Goal: Contribute content

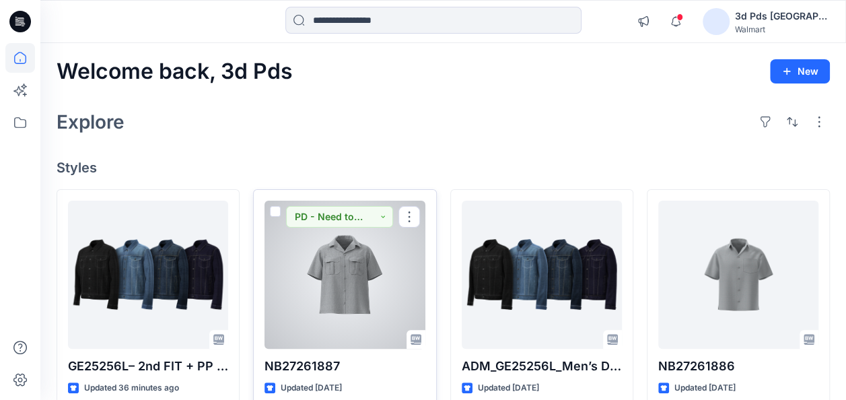
scroll to position [67, 0]
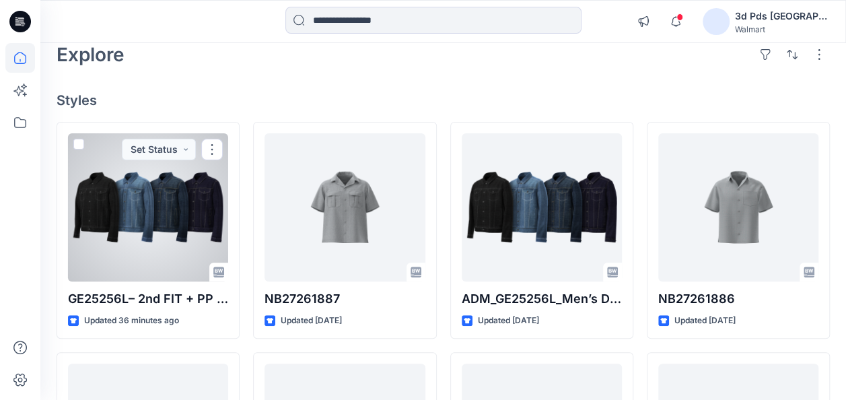
click at [148, 238] on div at bounding box center [148, 207] width 160 height 148
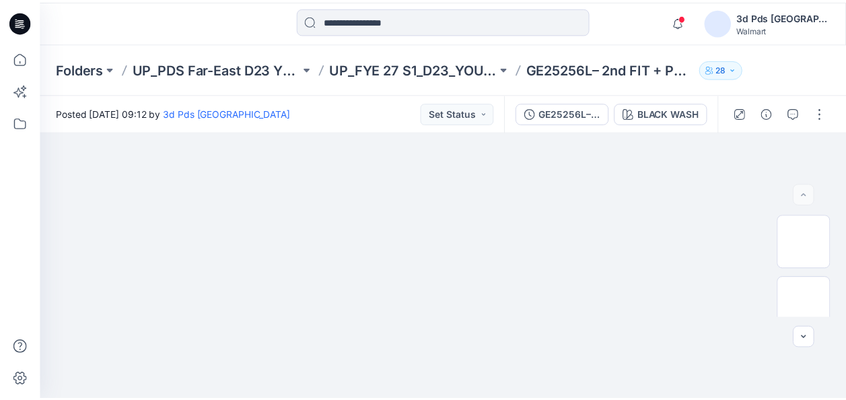
scroll to position [67, 0]
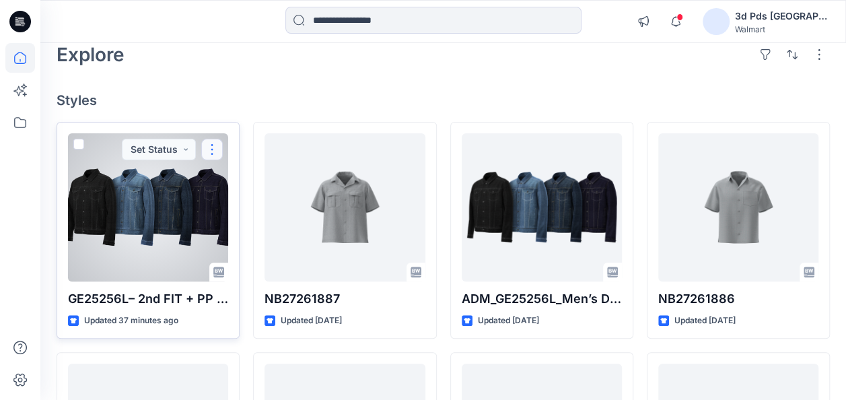
click at [210, 143] on button "button" at bounding box center [212, 150] width 22 height 22
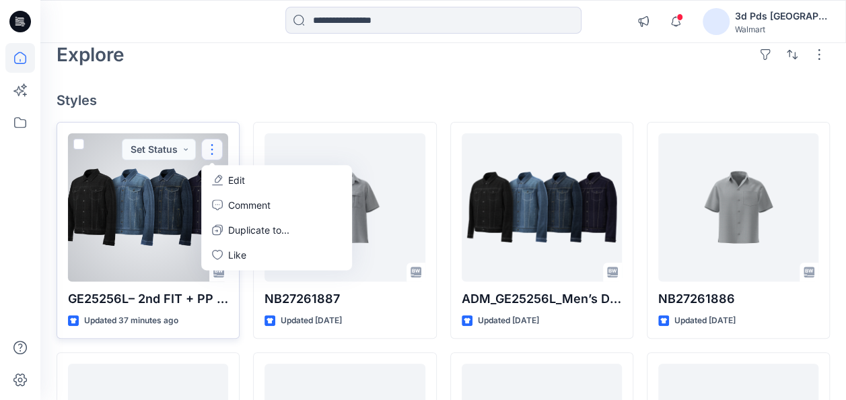
click at [253, 178] on button "Edit" at bounding box center [276, 180] width 145 height 25
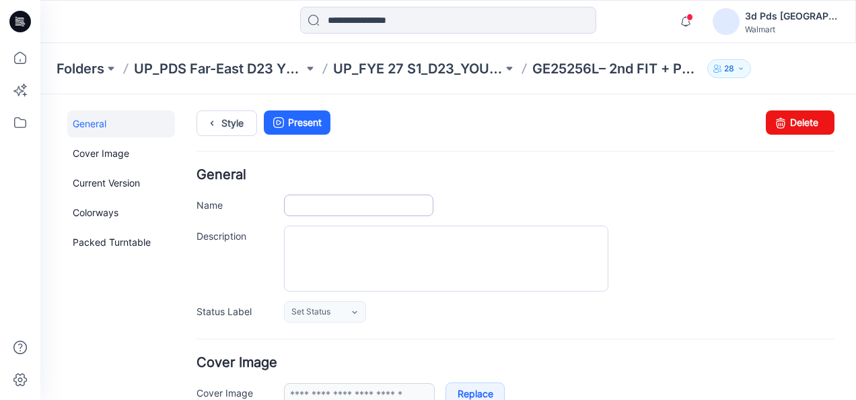
type input "**********"
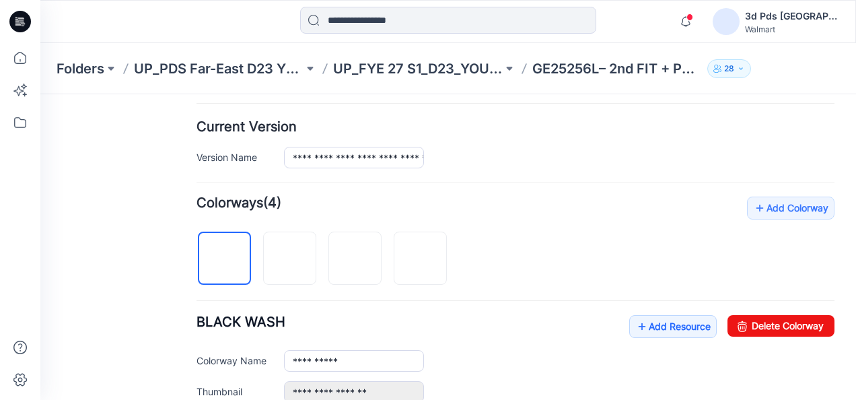
scroll to position [336, 0]
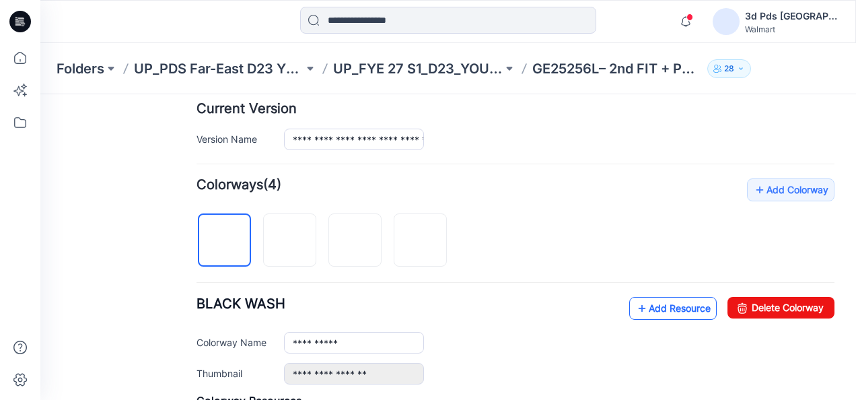
click at [651, 309] on link "Add Resource" at bounding box center [672, 308] width 87 height 23
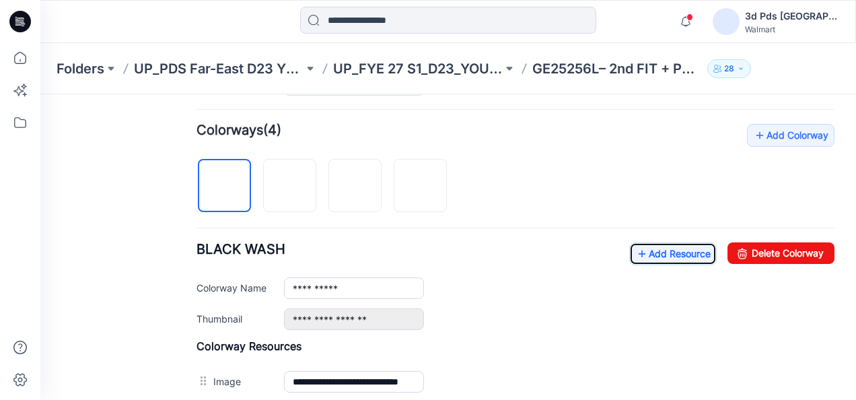
scroll to position [324, 0]
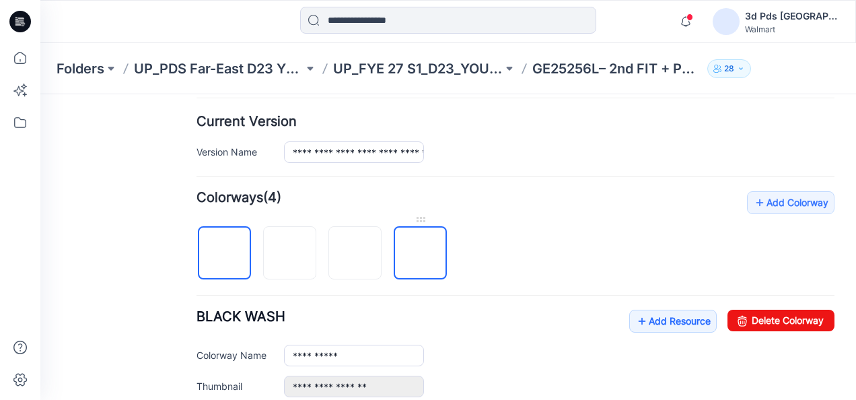
click at [420, 254] on img at bounding box center [420, 254] width 0 height 0
type input "**********"
click at [420, 254] on img at bounding box center [420, 254] width 0 height 0
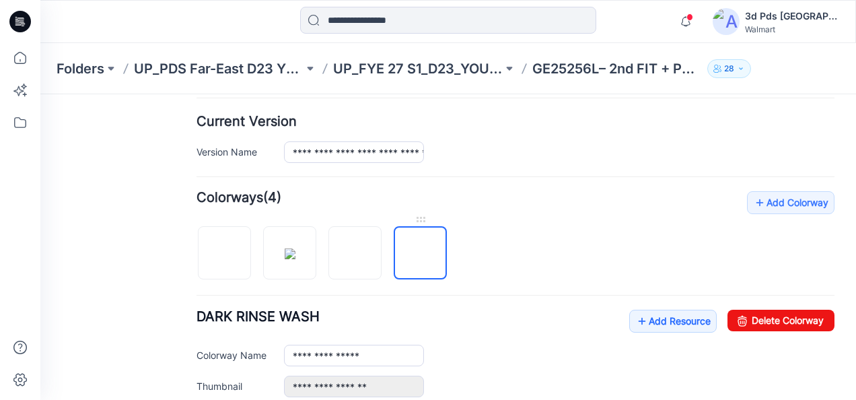
click at [420, 254] on img at bounding box center [420, 254] width 0 height 0
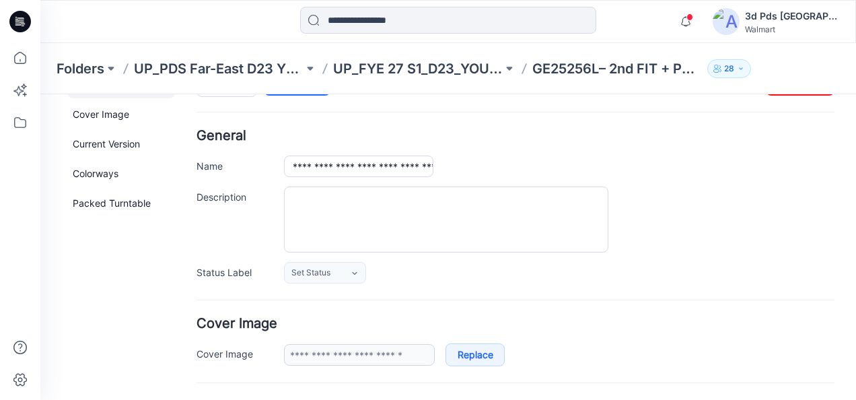
scroll to position [0, 0]
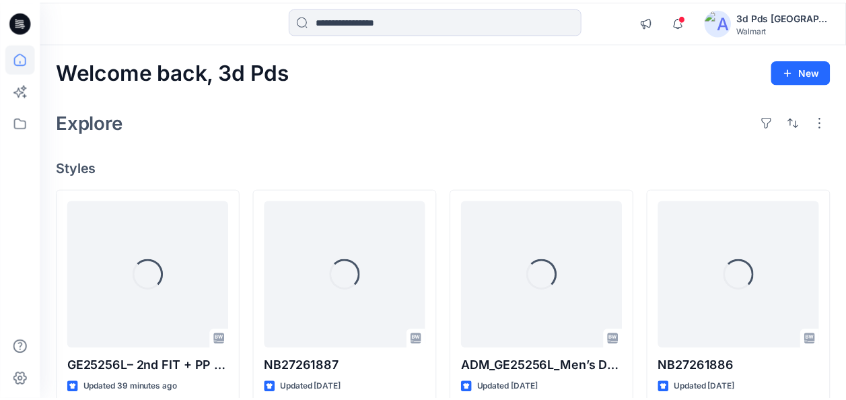
scroll to position [67, 0]
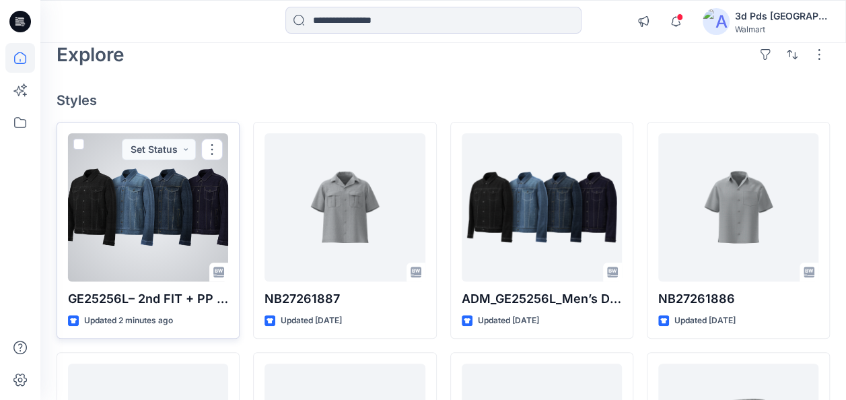
click at [213, 227] on div at bounding box center [148, 207] width 160 height 148
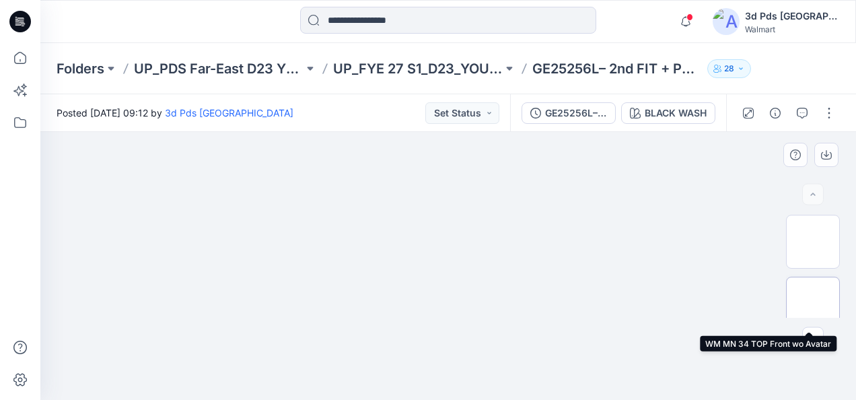
click at [813, 303] on img at bounding box center [813, 303] width 0 height 0
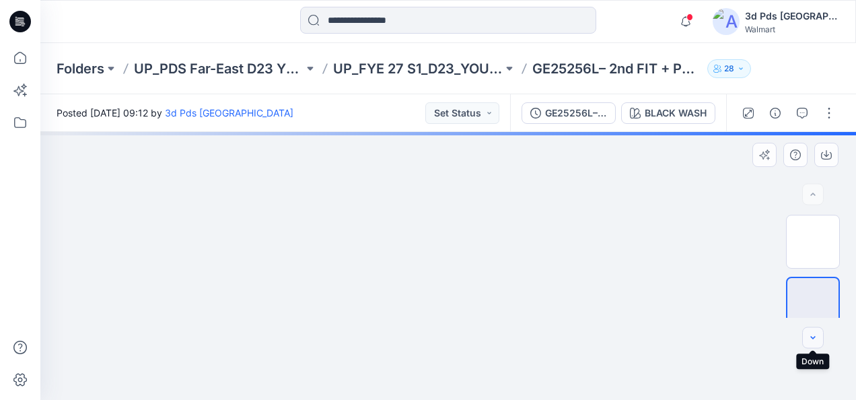
click at [813, 336] on icon "button" at bounding box center [812, 337] width 11 height 11
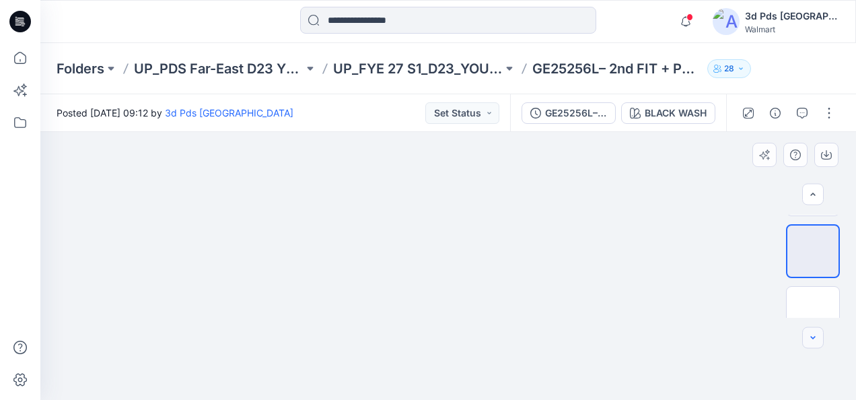
click at [811, 336] on icon "button" at bounding box center [812, 337] width 11 height 11
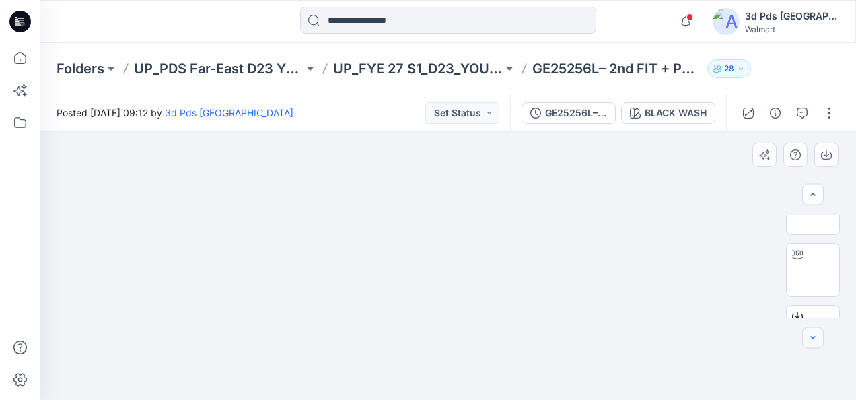
click at [811, 336] on icon "button" at bounding box center [812, 337] width 11 height 11
click at [805, 331] on button "button" at bounding box center [813, 338] width 22 height 22
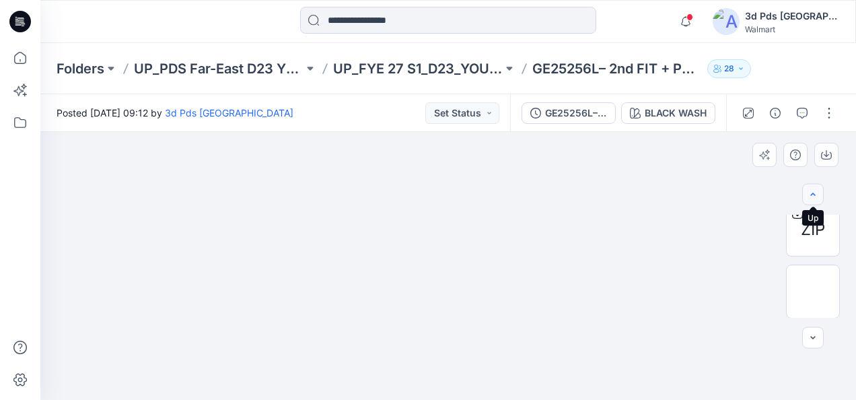
click at [815, 192] on icon "button" at bounding box center [812, 194] width 11 height 11
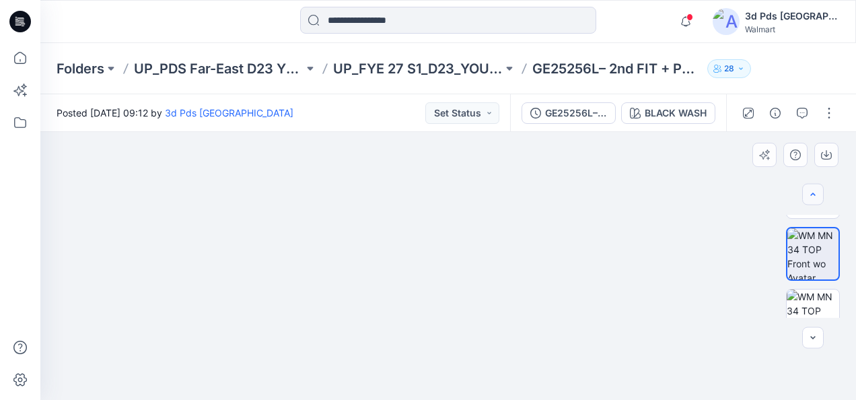
click at [815, 192] on icon "button" at bounding box center [812, 194] width 11 height 11
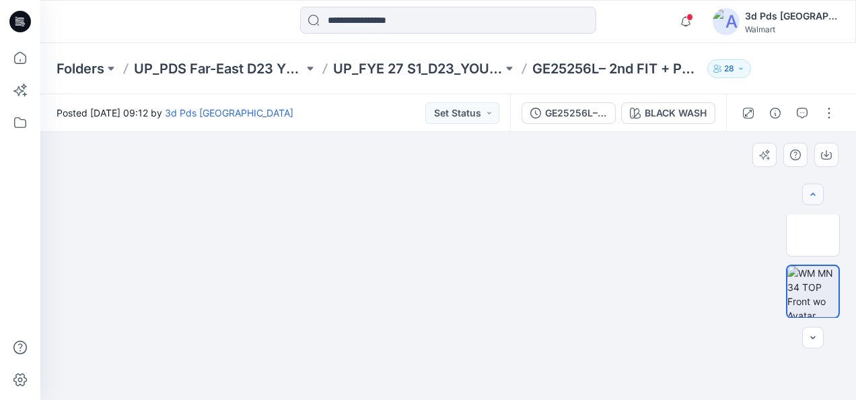
scroll to position [0, 0]
drag, startPoint x: 475, startPoint y: 342, endPoint x: 449, endPoint y: 219, distance: 126.4
drag, startPoint x: 494, startPoint y: 184, endPoint x: 428, endPoint y: 434, distance: 258.1
click at [428, 399] on html "Notifications AE [PERSON_NAME] commented on NB27261886 View Style [DATE] 16:32 …" at bounding box center [428, 200] width 856 height 400
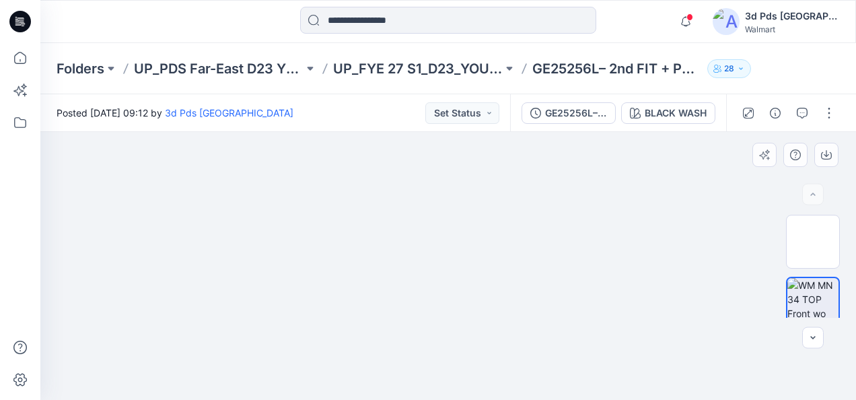
click at [763, 210] on div at bounding box center [447, 266] width 815 height 268
click at [818, 192] on div at bounding box center [813, 195] width 22 height 22
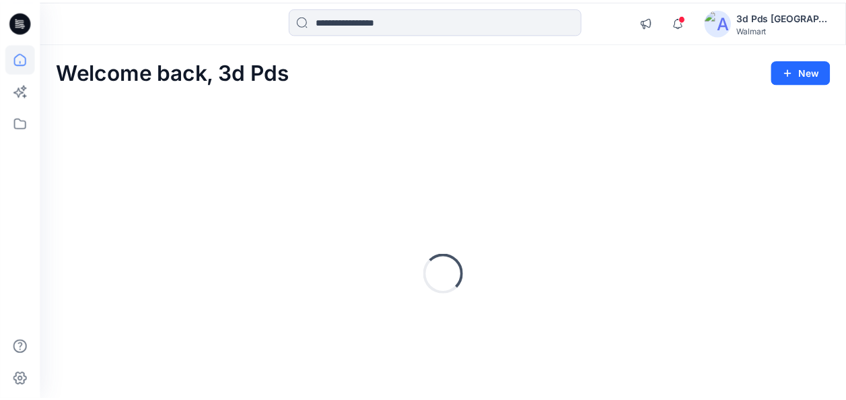
scroll to position [58, 0]
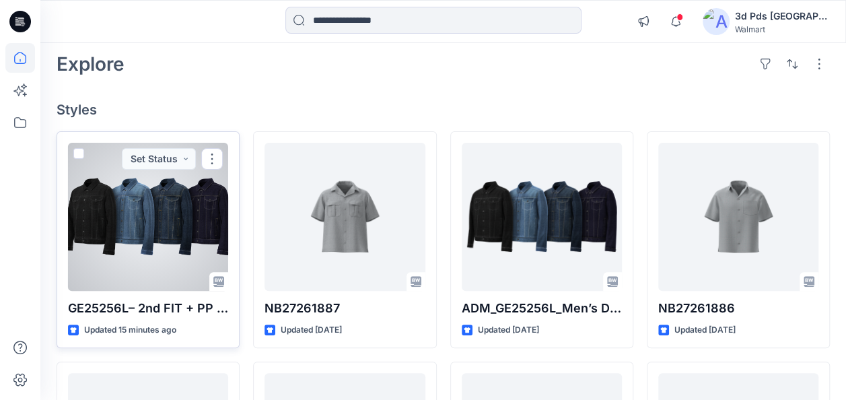
click at [151, 223] on div at bounding box center [148, 217] width 160 height 148
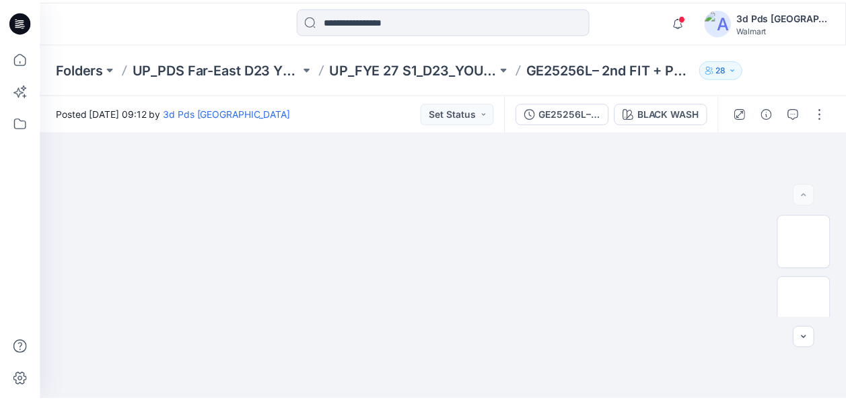
scroll to position [58, 0]
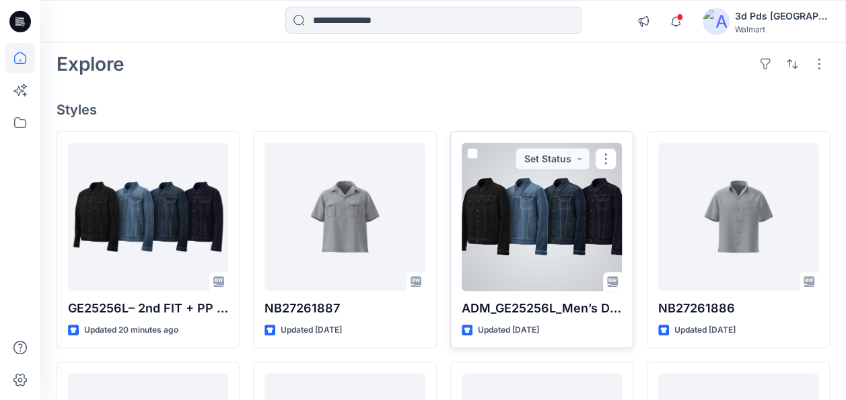
click at [557, 273] on div at bounding box center [541, 217] width 160 height 148
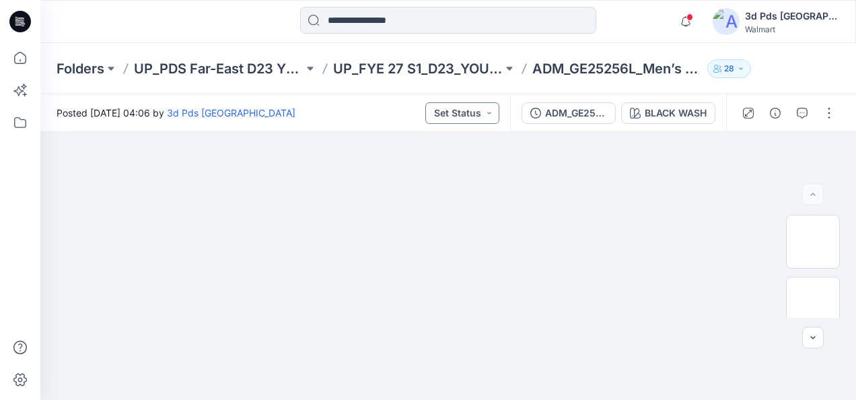
click at [488, 110] on button "Set Status" at bounding box center [462, 113] width 74 height 22
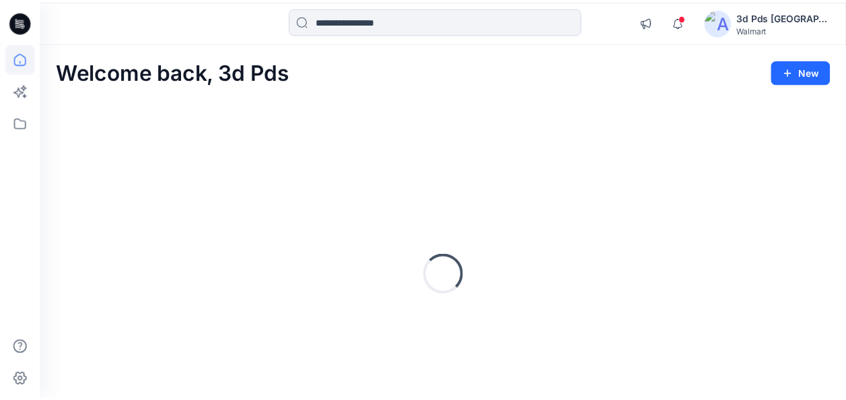
scroll to position [58, 0]
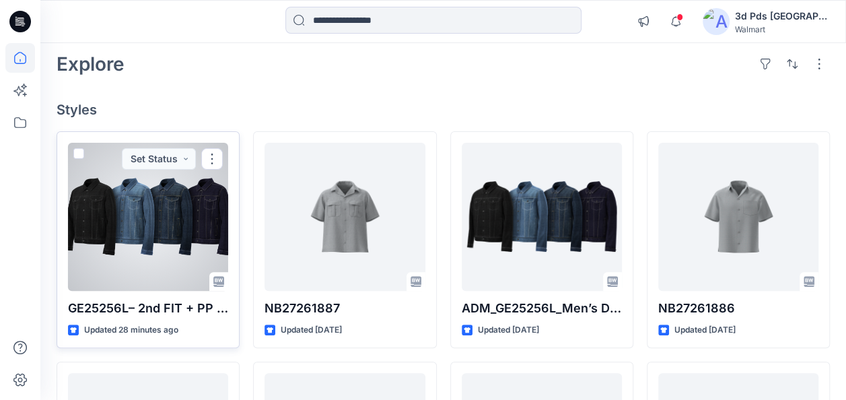
click at [182, 200] on div at bounding box center [148, 217] width 160 height 148
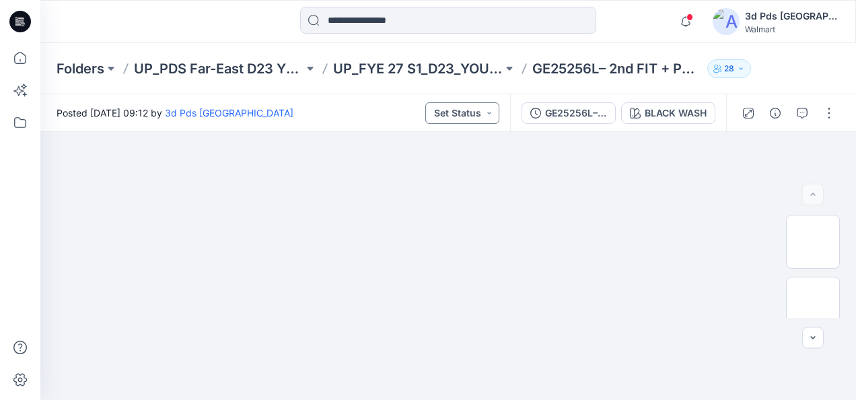
click at [489, 113] on button "Set Status" at bounding box center [462, 113] width 74 height 22
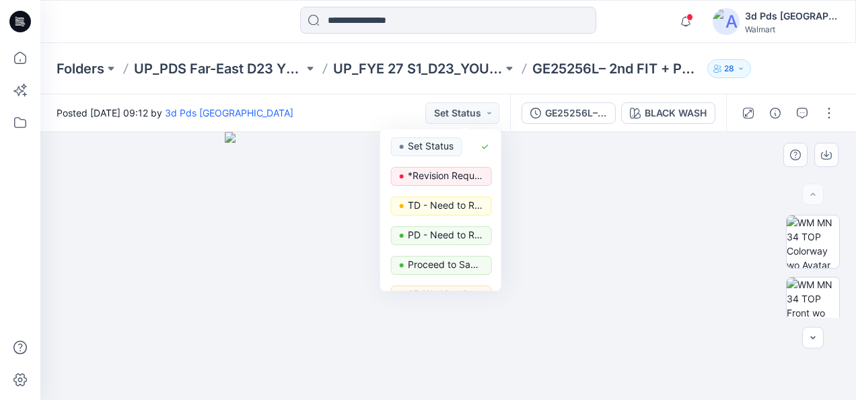
click at [697, 184] on div at bounding box center [447, 266] width 815 height 268
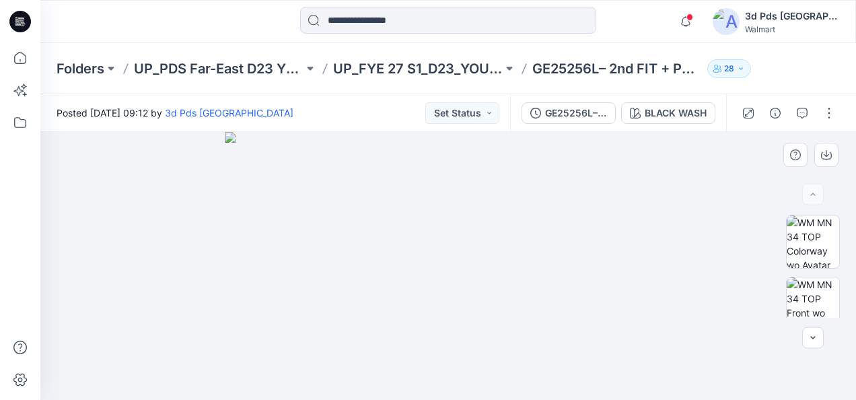
click at [465, 284] on img at bounding box center [448, 266] width 446 height 268
